Goal: Navigation & Orientation: Find specific page/section

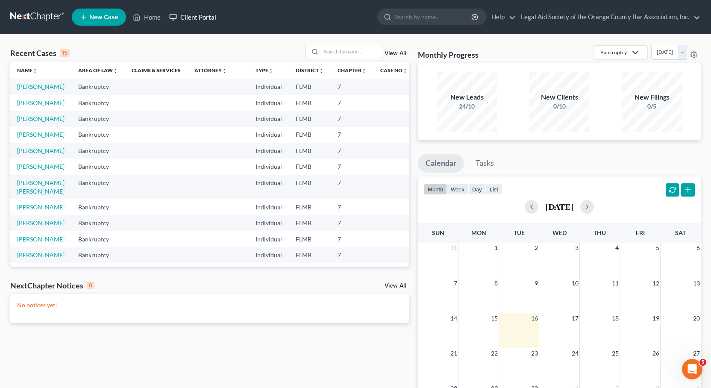
click at [207, 16] on link "Client Portal" at bounding box center [193, 16] width 56 height 15
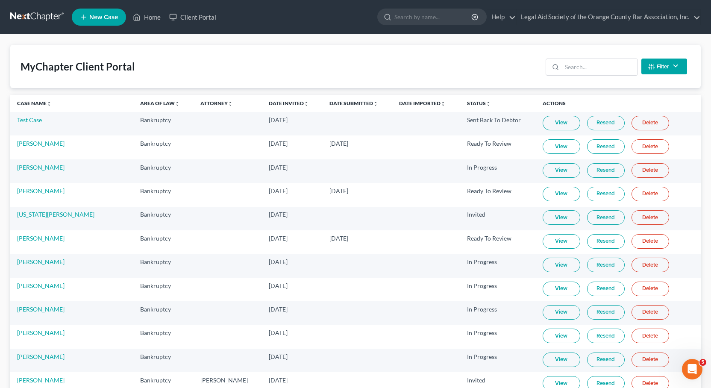
click at [32, 99] on th "Case Name unfold_more expand_more expand_less" at bounding box center [71, 103] width 123 height 17
click at [32, 101] on link "Case Name unfold_more expand_more expand_less" at bounding box center [34, 103] width 35 height 6
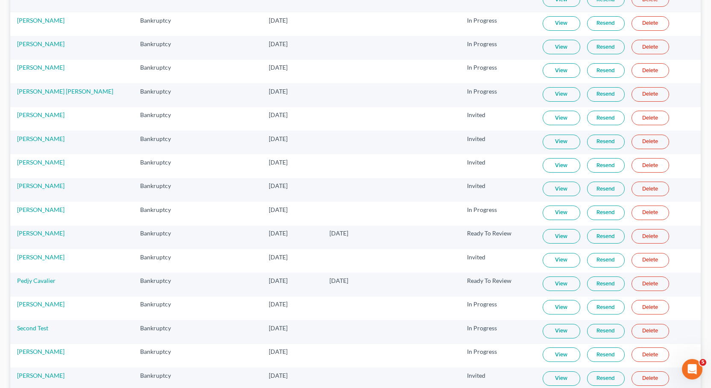
scroll to position [503, 0]
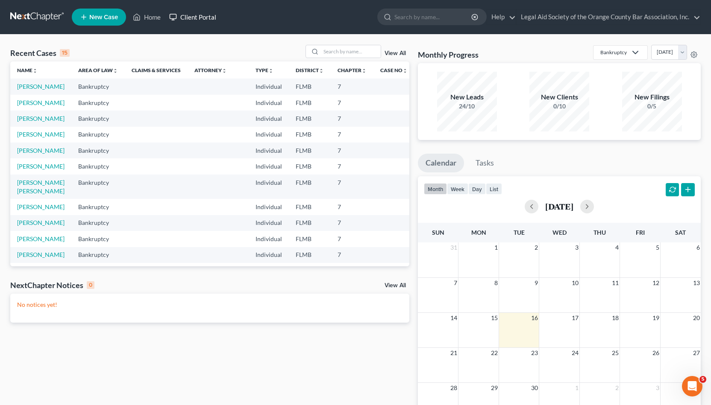
click at [208, 16] on link "Client Portal" at bounding box center [193, 16] width 56 height 15
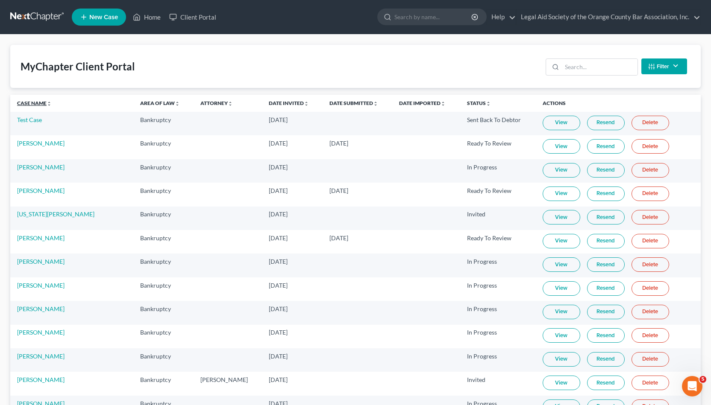
click at [40, 106] on link "Case Name unfold_more expand_more expand_less" at bounding box center [34, 103] width 35 height 6
click at [32, 100] on th "Case Name unfold_more expand_more expand_less" at bounding box center [71, 103] width 123 height 17
click at [32, 101] on link "Case Name unfold_more expand_more expand_less" at bounding box center [34, 103] width 35 height 6
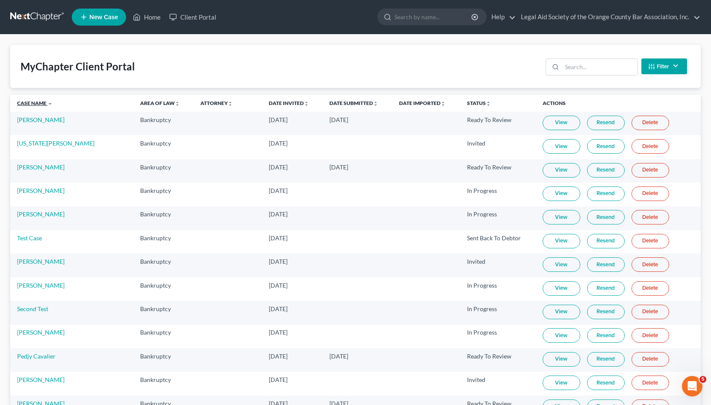
click at [32, 101] on link "Case Name unfold_more expand_more expand_less" at bounding box center [34, 103] width 35 height 6
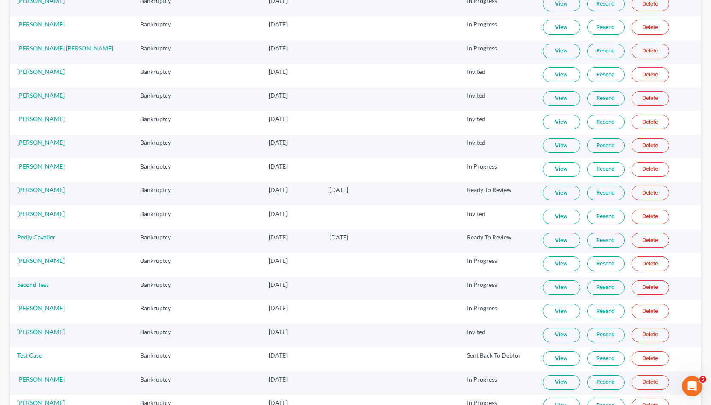
scroll to position [548, 0]
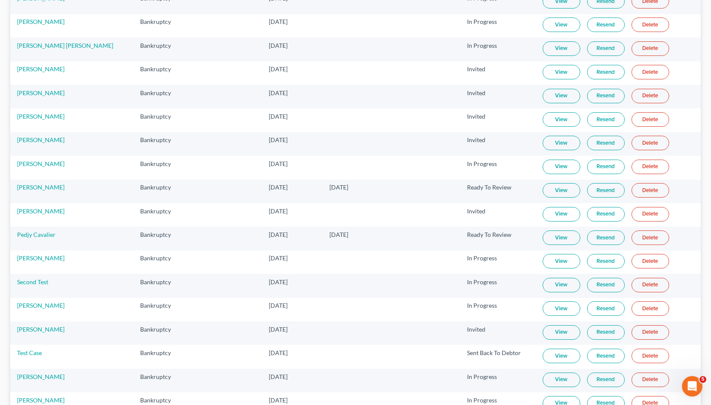
click at [544, 184] on link "View" at bounding box center [562, 190] width 38 height 15
